Goal: Register for event/course

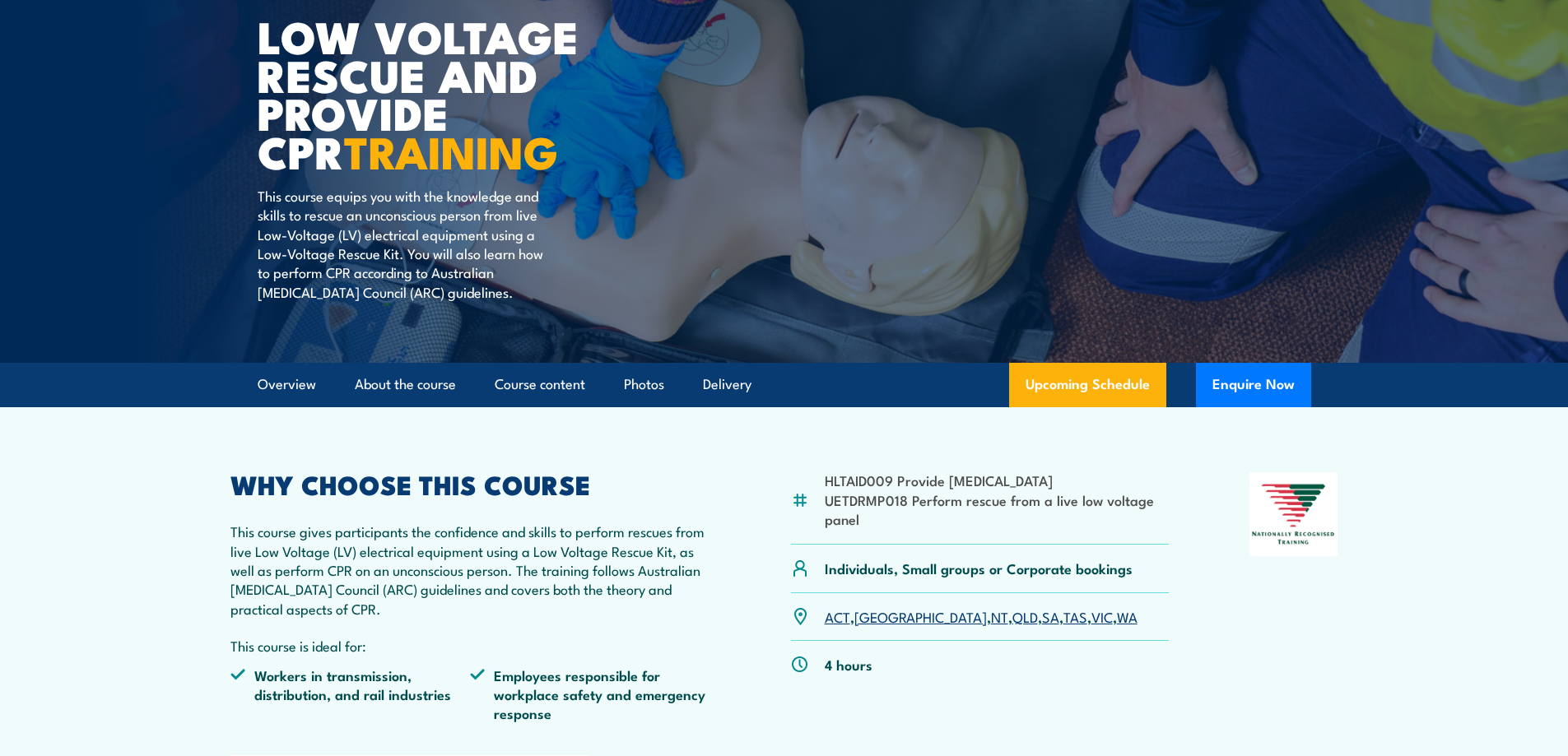
scroll to position [247, 0]
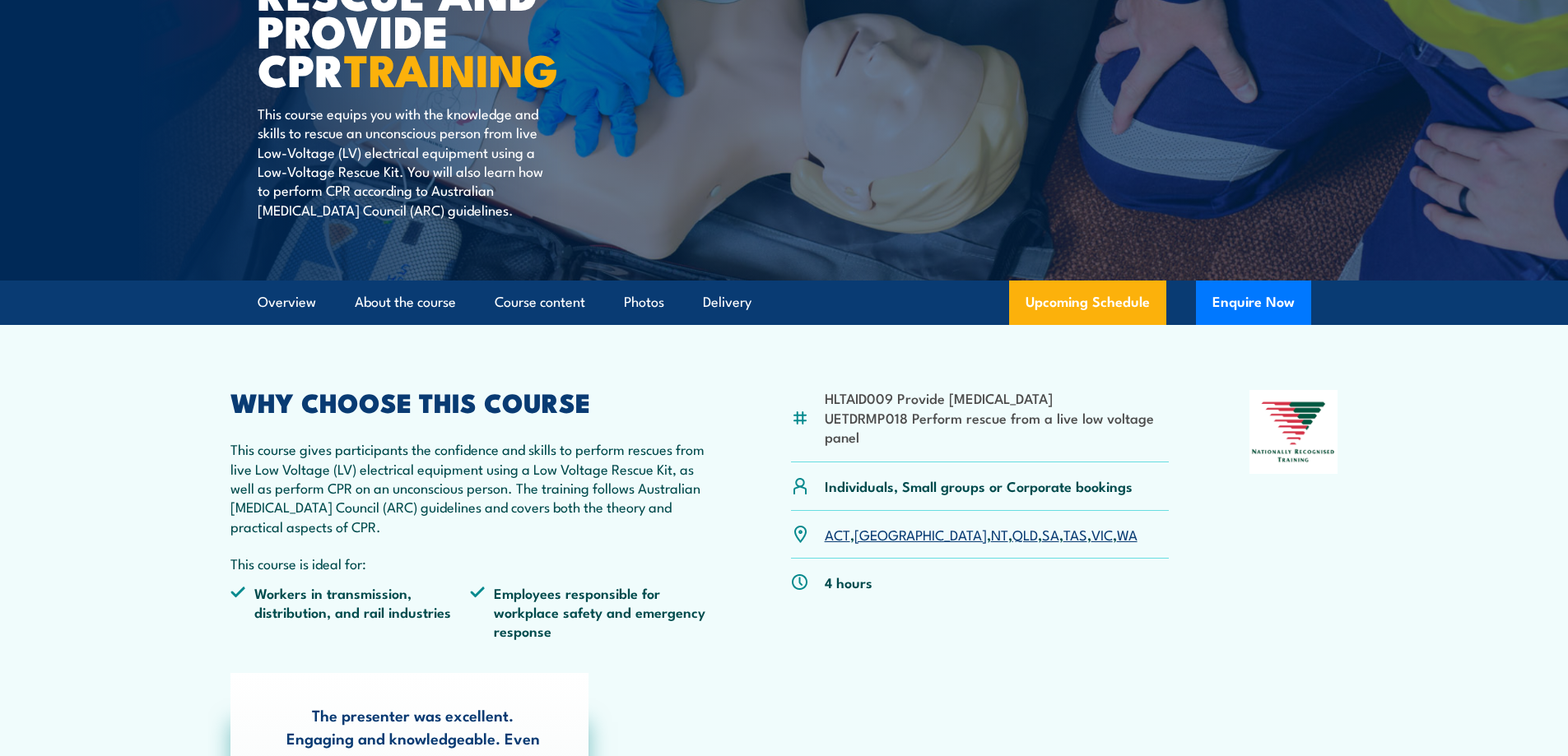
click at [1091, 536] on link "VIC" at bounding box center [1101, 534] width 21 height 20
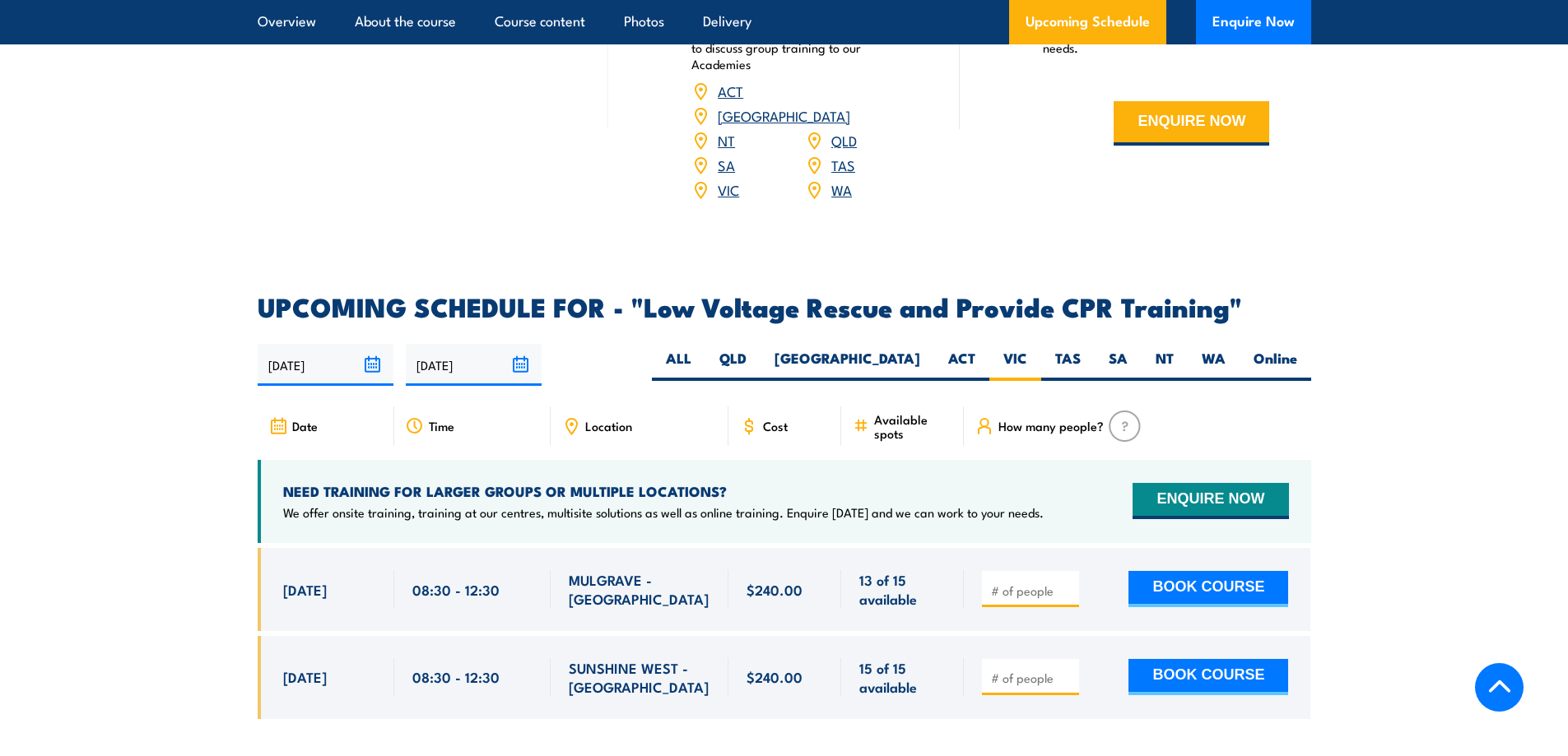
scroll to position [2768, 0]
